Goal: Task Accomplishment & Management: Complete application form

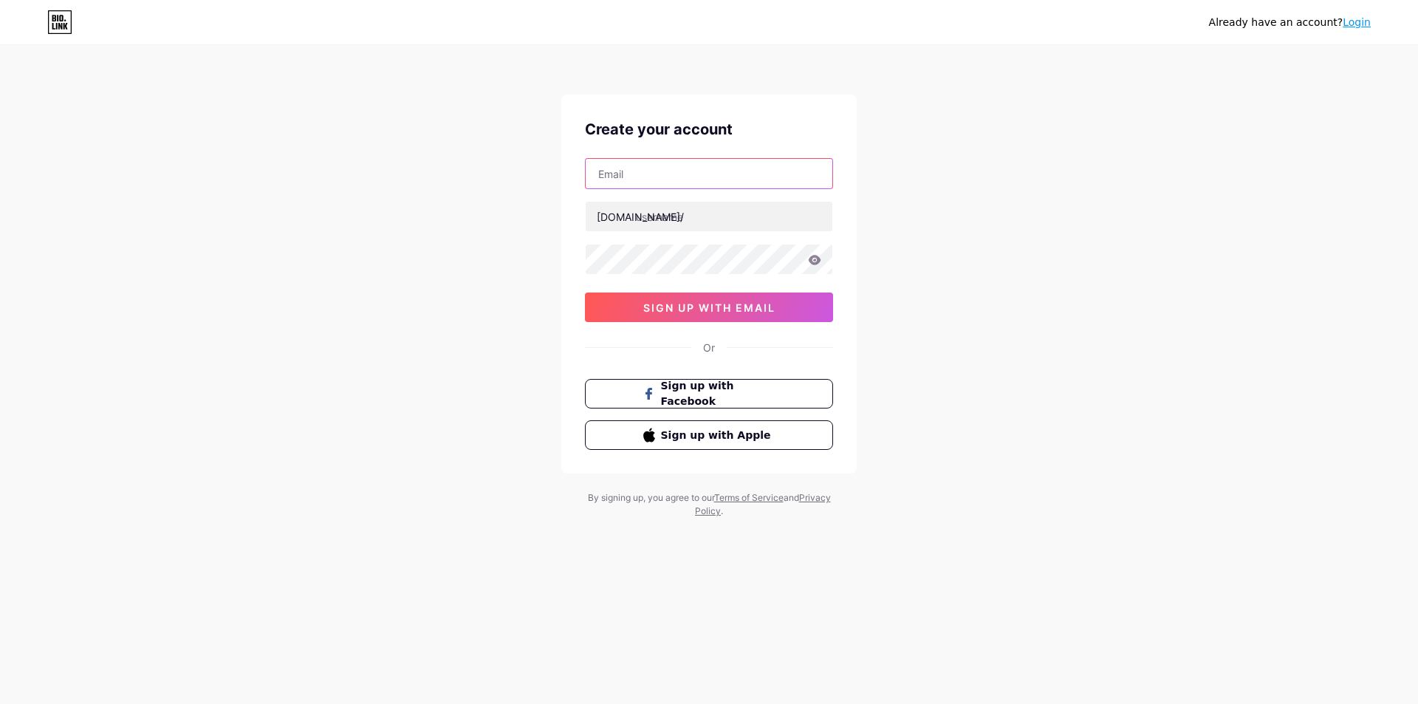
click at [631, 174] on input "text" at bounding box center [709, 174] width 247 height 30
click at [666, 171] on input "text" at bounding box center [709, 174] width 247 height 30
paste input "[EMAIL_ADDRESS][DOMAIN_NAME]"
type input "[EMAIL_ADDRESS][DOMAIN_NAME]"
click at [676, 214] on input "text" at bounding box center [709, 217] width 247 height 30
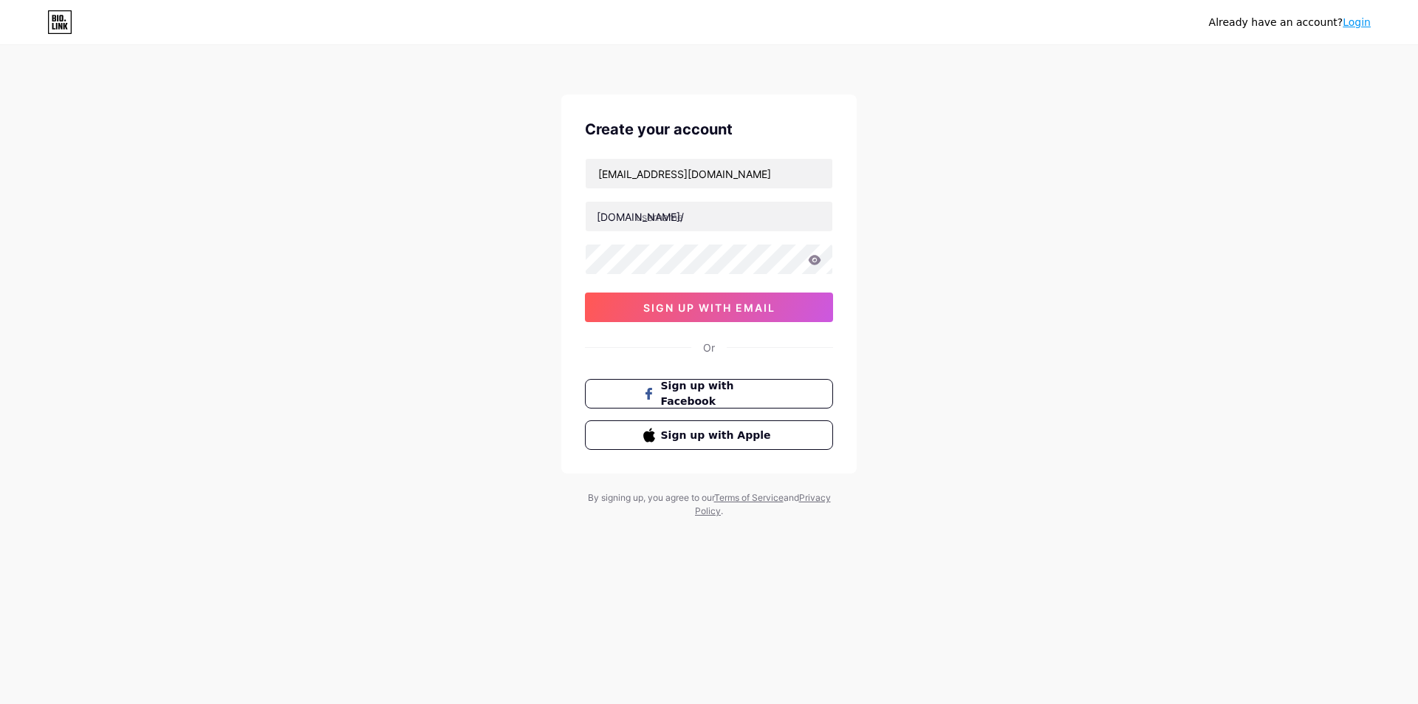
click at [923, 220] on div "Already have an account? Login Create your account [EMAIL_ADDRESS][DOMAIN_NAME]…" at bounding box center [709, 282] width 1418 height 565
click at [935, 253] on div "Already have an account? Login Create your account [EMAIL_ADDRESS][DOMAIN_NAME]…" at bounding box center [709, 282] width 1418 height 565
click at [696, 227] on input "text" at bounding box center [709, 217] width 247 height 30
click at [360, 174] on div "Already have an account? Login Create your account [EMAIL_ADDRESS][DOMAIN_NAME]…" at bounding box center [709, 282] width 1418 height 565
click at [690, 219] on input "text" at bounding box center [709, 217] width 247 height 30
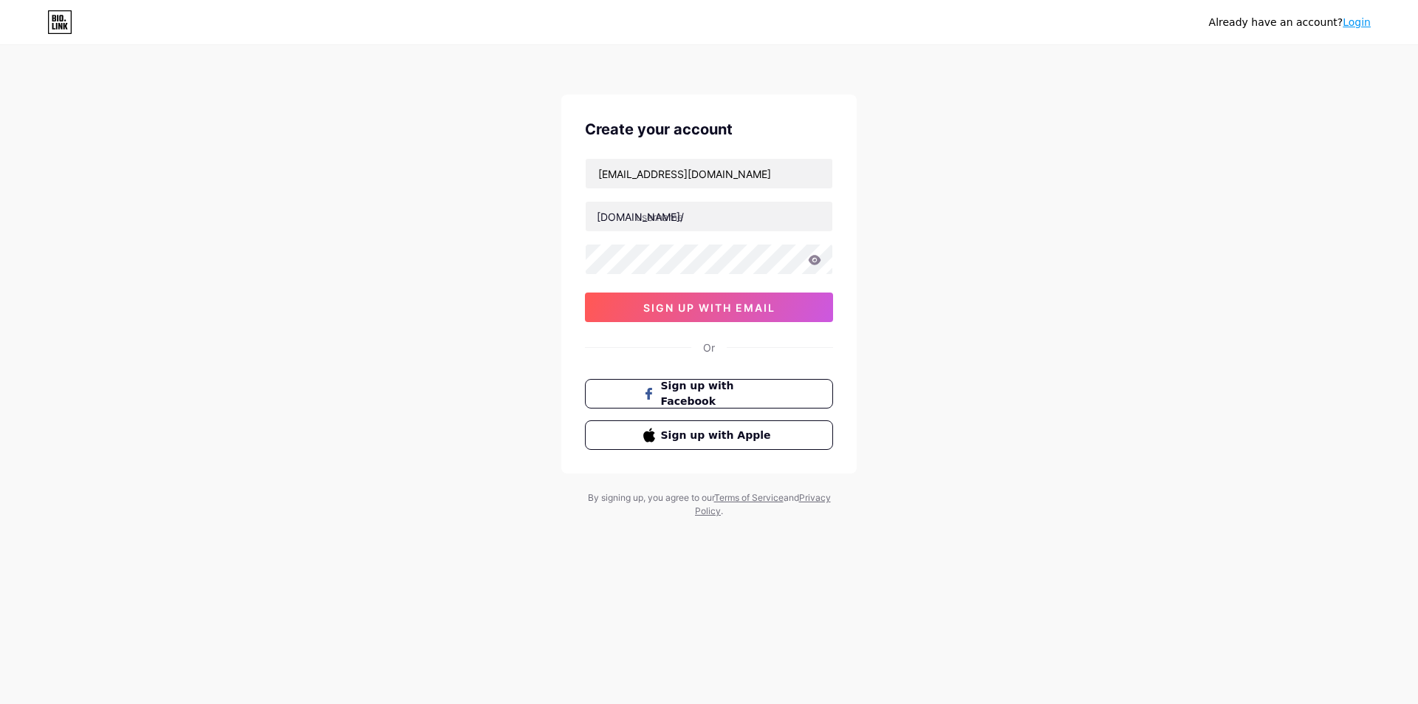
click at [405, 160] on div "Already have an account? Login Create your account [EMAIL_ADDRESS][DOMAIN_NAME]…" at bounding box center [709, 282] width 1418 height 565
click at [710, 222] on input "text" at bounding box center [709, 217] width 247 height 30
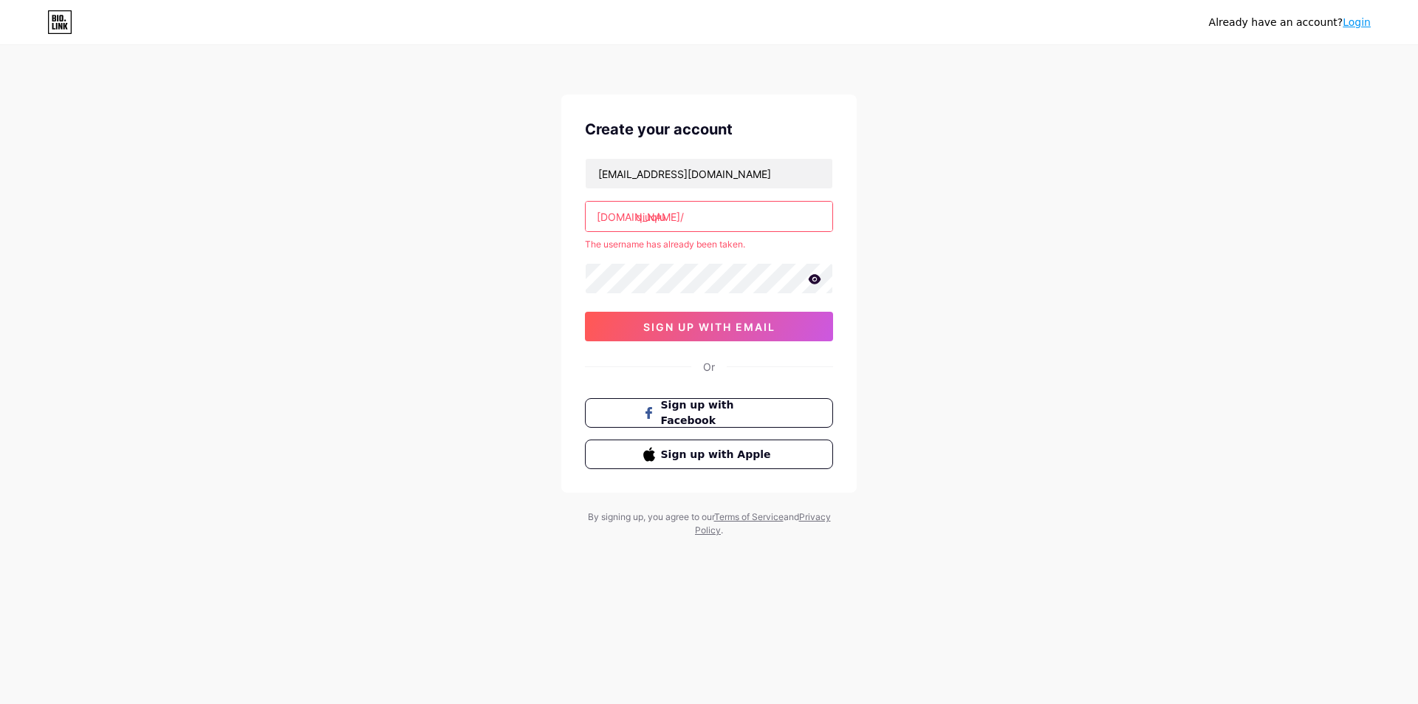
click at [710, 213] on input "qiuqiu" at bounding box center [709, 217] width 247 height 30
click at [350, 283] on div "Already have an account? Login Create your account [EMAIL_ADDRESS][DOMAIN_NAME]…" at bounding box center [709, 292] width 1418 height 584
click at [689, 212] on input "qiuqiu" at bounding box center [709, 217] width 247 height 30
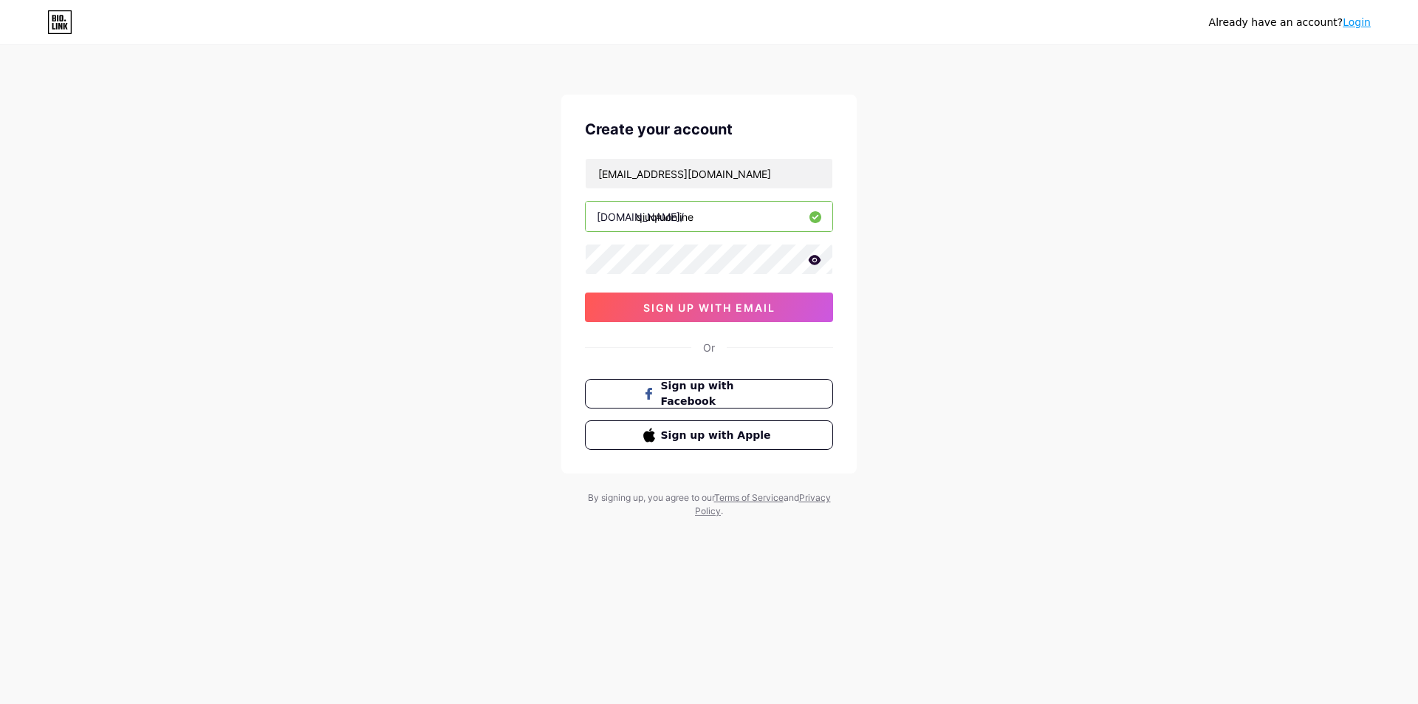
click at [404, 256] on div "Already have an account? Login Create your account [EMAIL_ADDRESS][DOMAIN_NAME]…" at bounding box center [709, 282] width 1418 height 565
click at [722, 221] on input "qiuqiuonline" at bounding box center [709, 217] width 247 height 30
click at [719, 317] on button "sign up with email" at bounding box center [709, 307] width 248 height 30
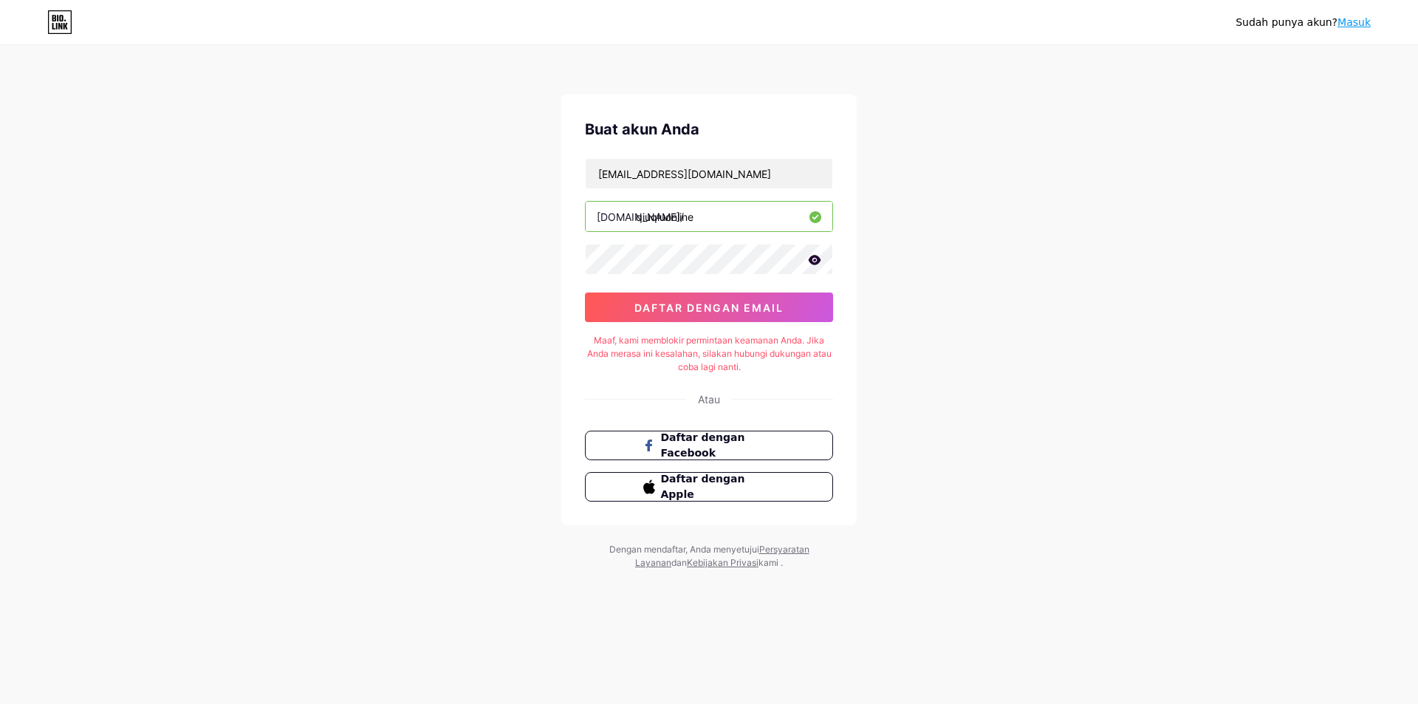
click at [284, 280] on div "Sudah punya akun? Masuk Buat akun Anda [EMAIL_ADDRESS][DOMAIN_NAME] [DOMAIN_NAM…" at bounding box center [709, 308] width 1418 height 617
drag, startPoint x: 724, startPoint y: 221, endPoint x: 247, endPoint y: 190, distance: 477.2
click at [294, 182] on div "Sudah punya akun? Masuk Buat akun Anda [EMAIL_ADDRESS][DOMAIN_NAME] [DOMAIN_NAM…" at bounding box center [709, 308] width 1418 height 617
paste input "10situspkvpoker"
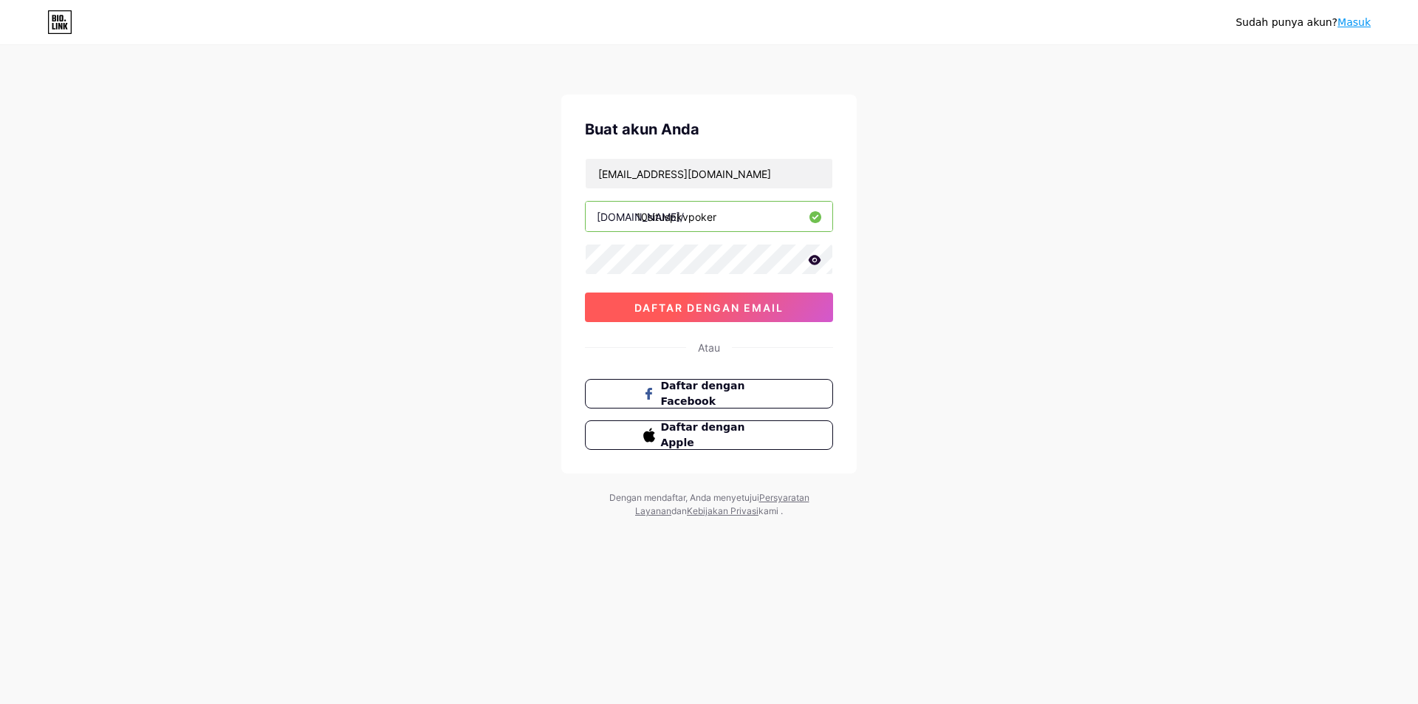
type input "10situspkvpoker"
click at [735, 310] on font "daftar dengan email" at bounding box center [708, 307] width 149 height 13
